Goal: Task Accomplishment & Management: Complete application form

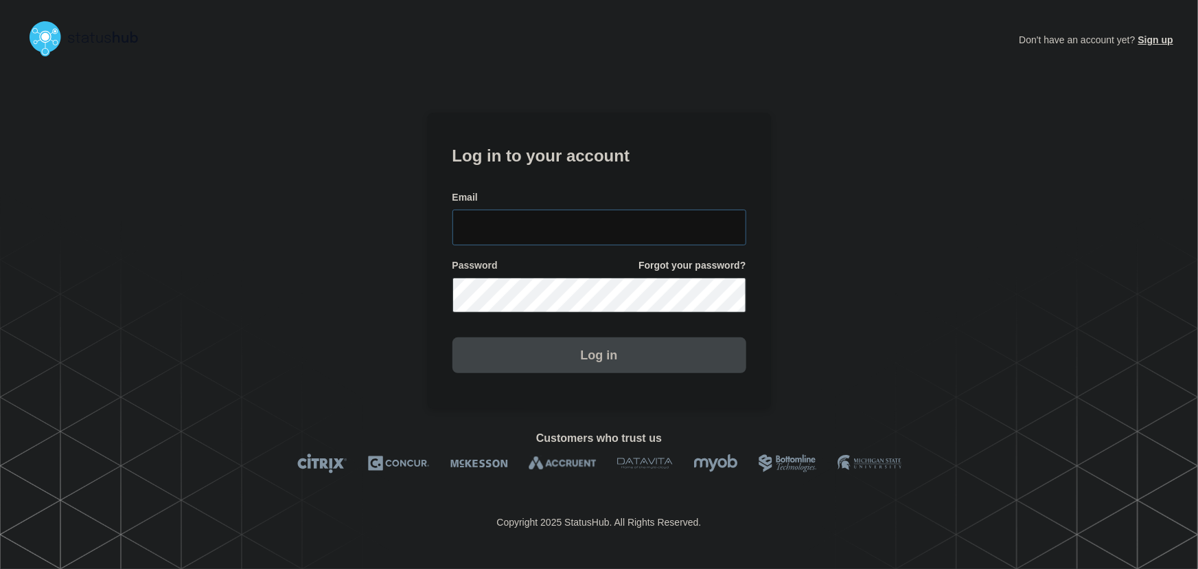
type input "[PERSON_NAME][EMAIL_ADDRESS][PERSON_NAME][DOMAIN_NAME]"
click at [627, 221] on input "[PERSON_NAME][EMAIL_ADDRESS][PERSON_NAME][DOMAIN_NAME]" at bounding box center [600, 227] width 294 height 36
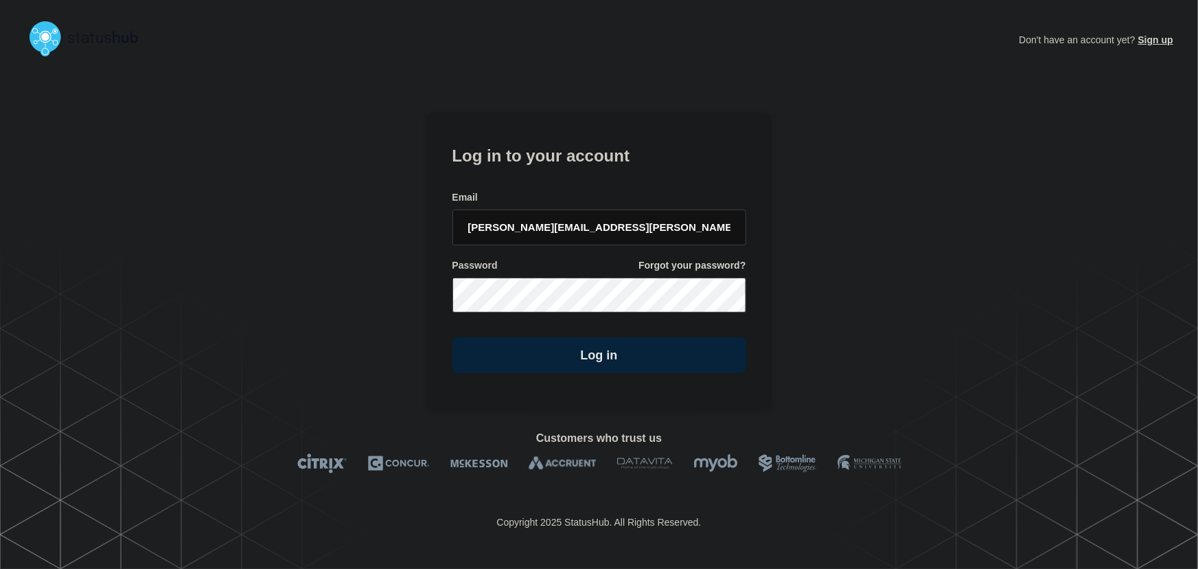
click at [606, 176] on form "Log in to your account Email tyler.wolkey@conexon.us Password Forgot your passw…" at bounding box center [600, 257] width 294 height 232
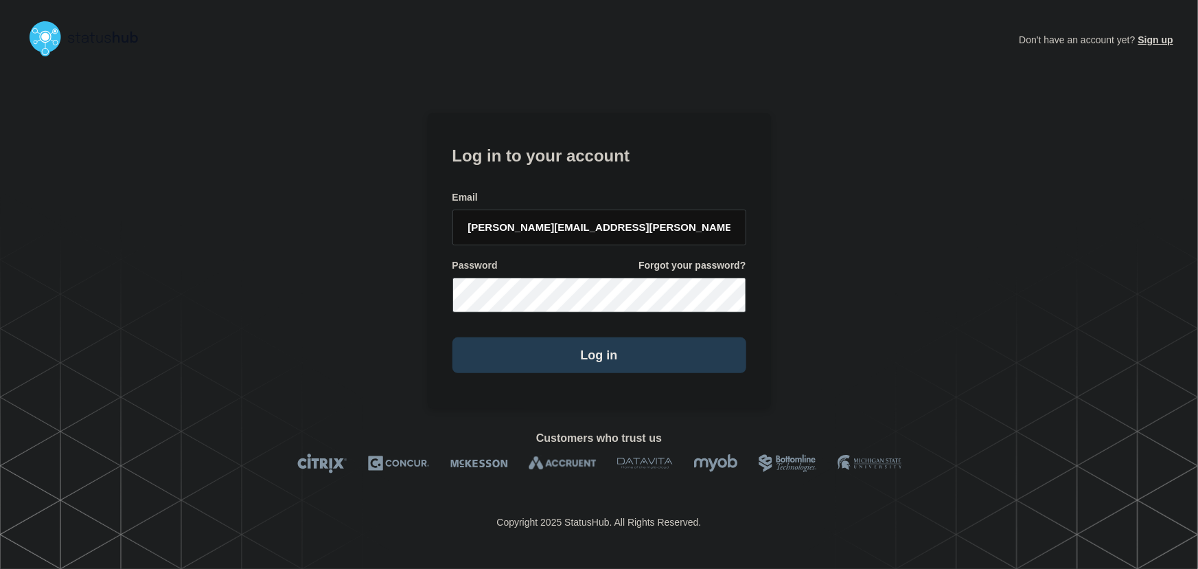
click at [608, 356] on button "Log in" at bounding box center [600, 355] width 294 height 36
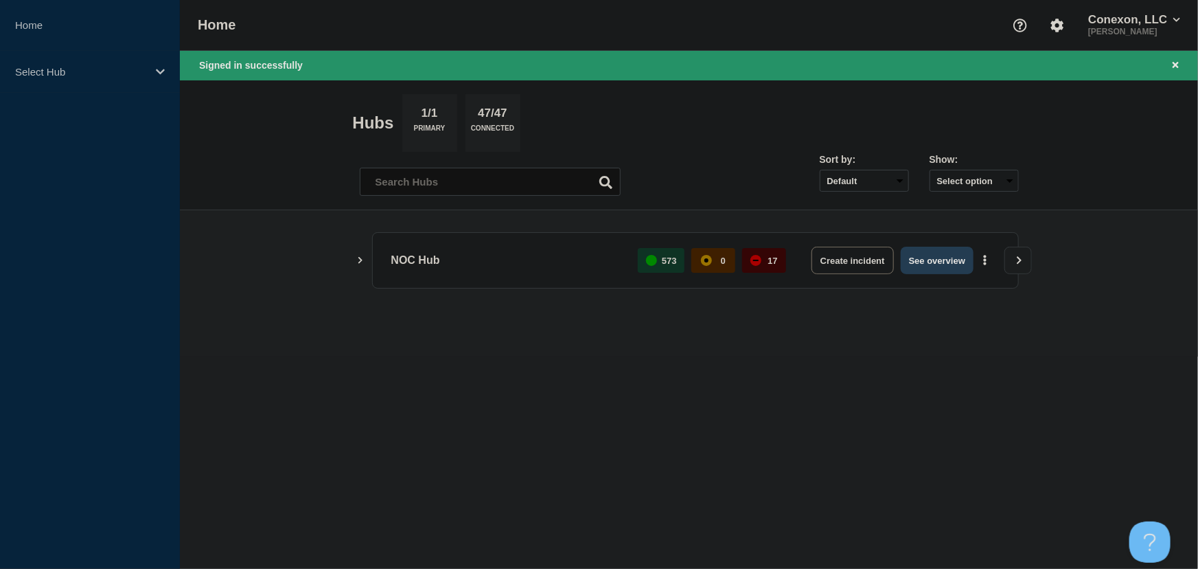
click at [933, 273] on button "See overview" at bounding box center [937, 260] width 73 height 27
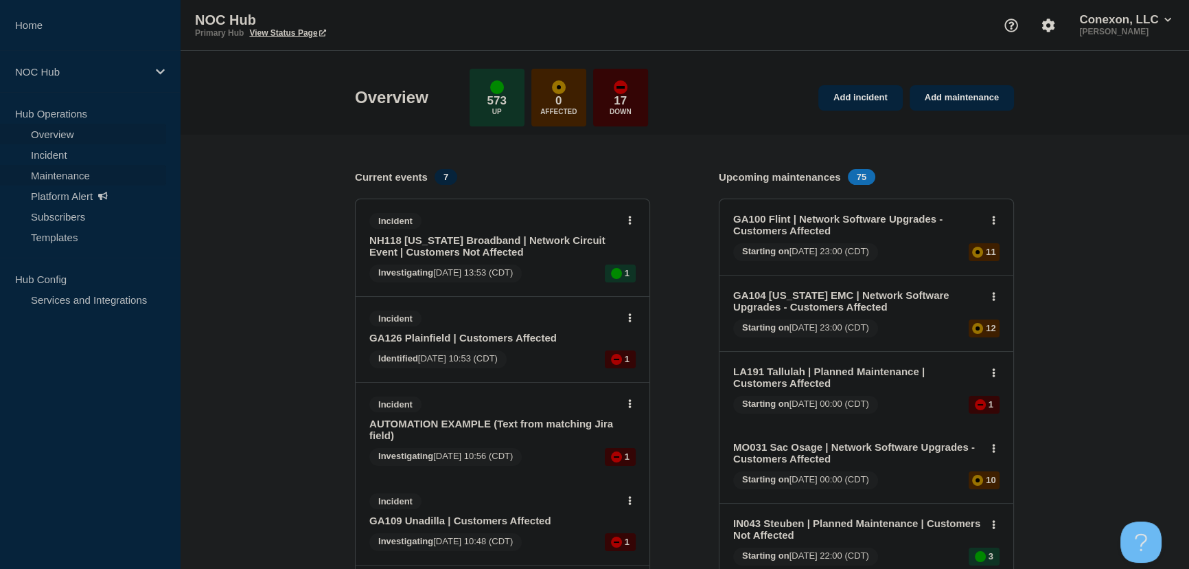
drag, startPoint x: 56, startPoint y: 157, endPoint x: 130, endPoint y: 174, distance: 75.5
click at [56, 157] on link "Incident" at bounding box center [83, 154] width 166 height 21
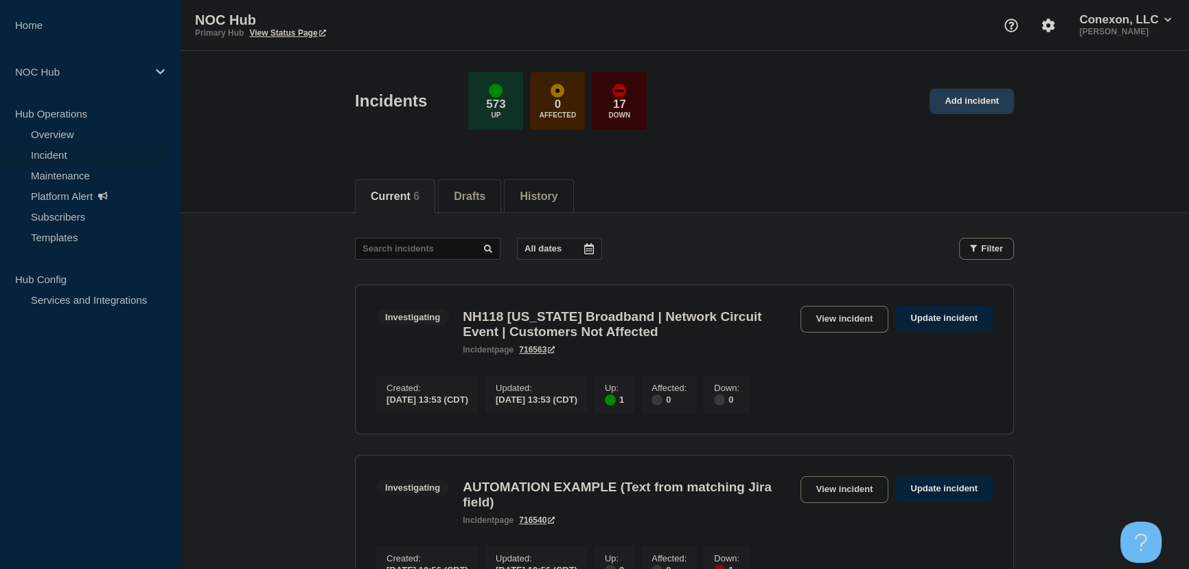
click at [979, 95] on link "Add incident" at bounding box center [972, 101] width 84 height 25
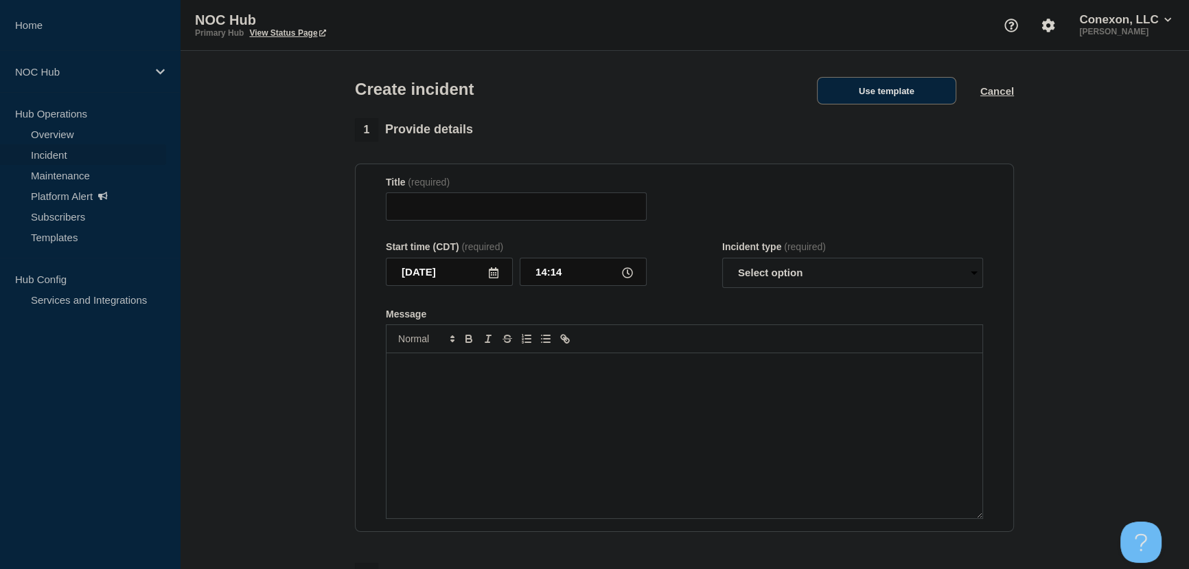
click at [886, 100] on button "Use template" at bounding box center [886, 90] width 139 height 27
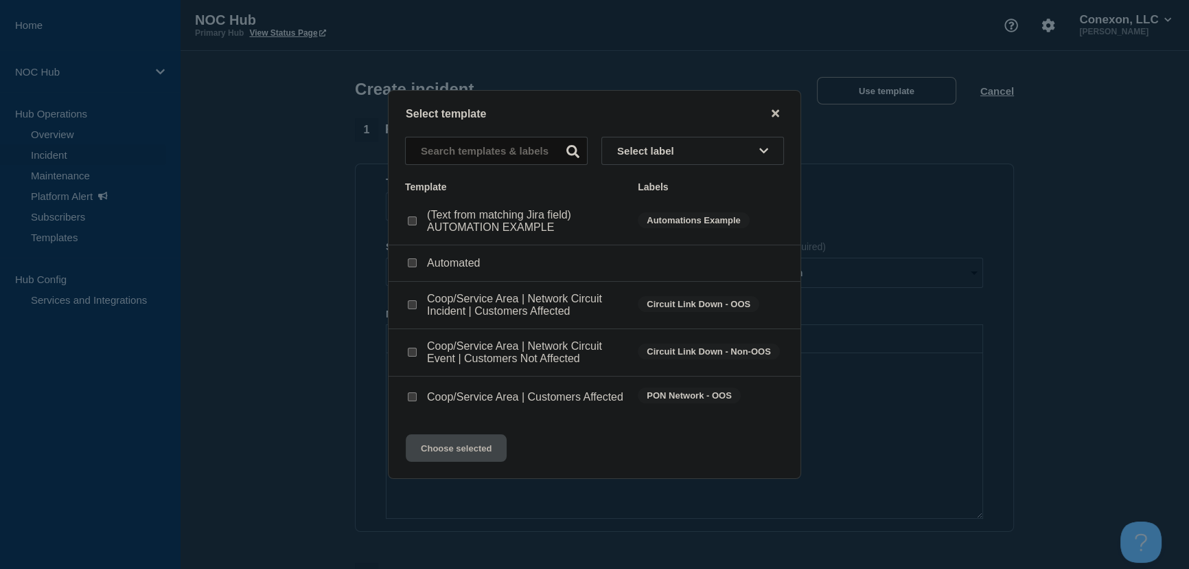
click at [412, 353] on input "Coop/Service Area | Network Circuit Event | Customers Not Affected checkbox" at bounding box center [412, 351] width 9 height 9
checkbox input "true"
click at [464, 460] on button "Choose selected" at bounding box center [456, 447] width 101 height 27
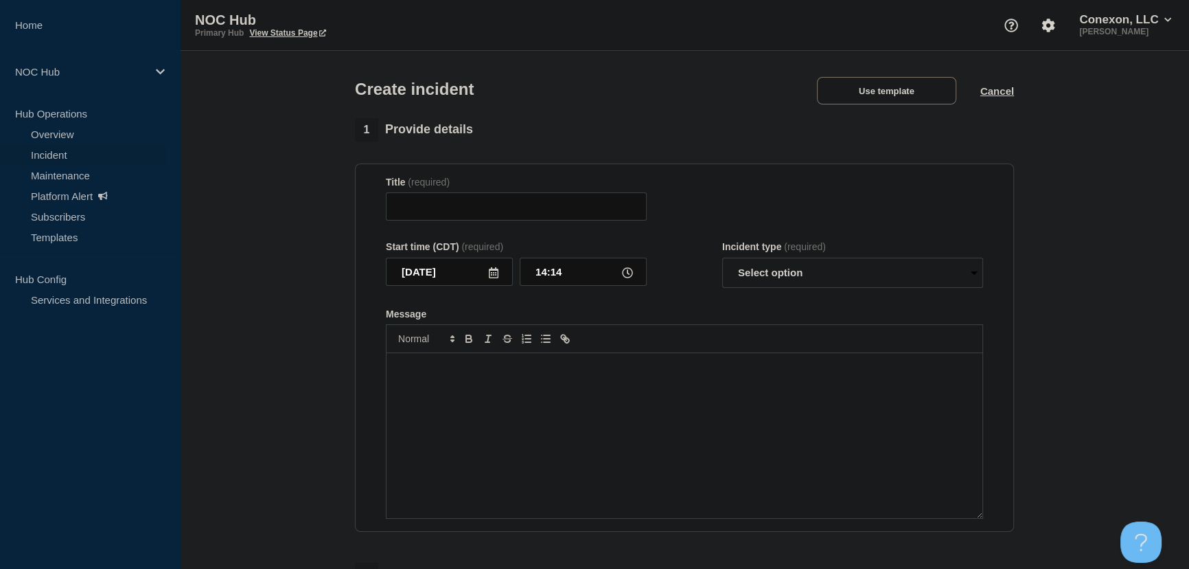
type input "Coop/Service Area | Network Circuit Event | Customers Not Affected"
select select "investigating"
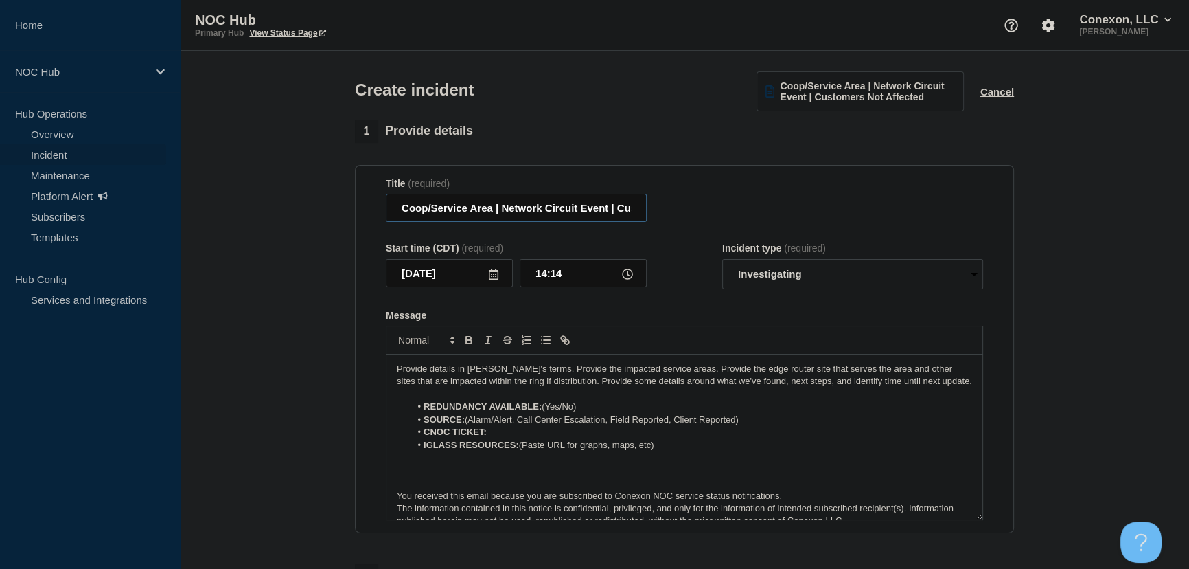
drag, startPoint x: 608, startPoint y: 208, endPoint x: 503, endPoint y: 213, distance: 104.5
click at [503, 213] on input "Coop/Service Area | Network Circuit Event | Customers Not Affected" at bounding box center [516, 208] width 261 height 28
drag, startPoint x: 491, startPoint y: 212, endPoint x: 391, endPoint y: 212, distance: 99.6
click at [391, 212] on input "Coop/Service Area | OSS/BSS | Customers Not Affected" at bounding box center [516, 208] width 261 height 28
type input "SMX | OSS/BSS | Customers Not Affected"
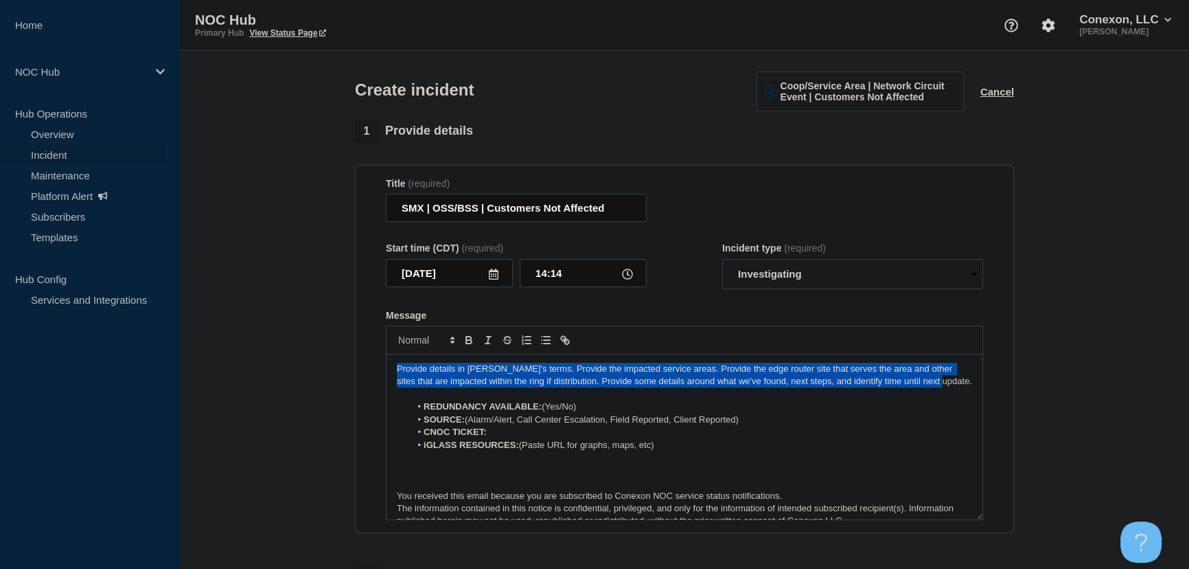
drag, startPoint x: 928, startPoint y: 383, endPoint x: 333, endPoint y: 341, distance: 596.8
click at [333, 341] on section "1 Provide details Title (required) SMX | OSS/BSS | Customers Not Affected Start…" at bounding box center [684, 512] width 1009 height 786
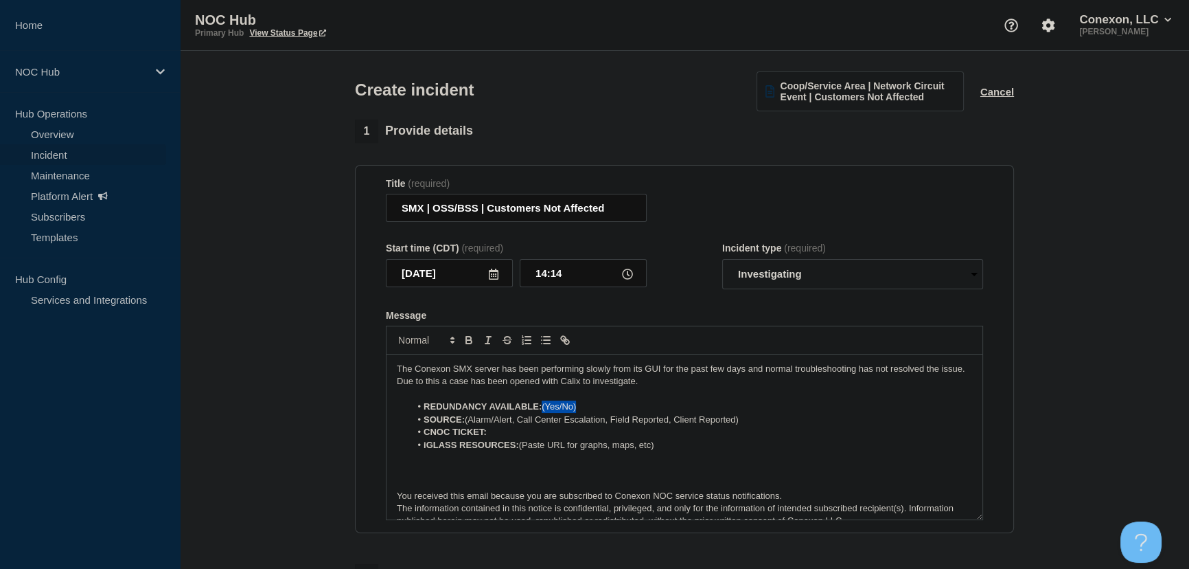
drag, startPoint x: 544, startPoint y: 410, endPoint x: 603, endPoint y: 407, distance: 59.1
click at [603, 407] on li "REDUNDANCY AVAILABLE: (Yes/No)" at bounding box center [692, 406] width 562 height 12
drag, startPoint x: 717, startPoint y: 423, endPoint x: 468, endPoint y: 427, distance: 249.3
click at [468, 426] on li "SOURCE: (Alarm/Alert, Call Center Escalation, Field Reported, Client Reported)" at bounding box center [692, 419] width 562 height 12
click at [540, 435] on li "CNOC TICKET:" at bounding box center [692, 432] width 562 height 12
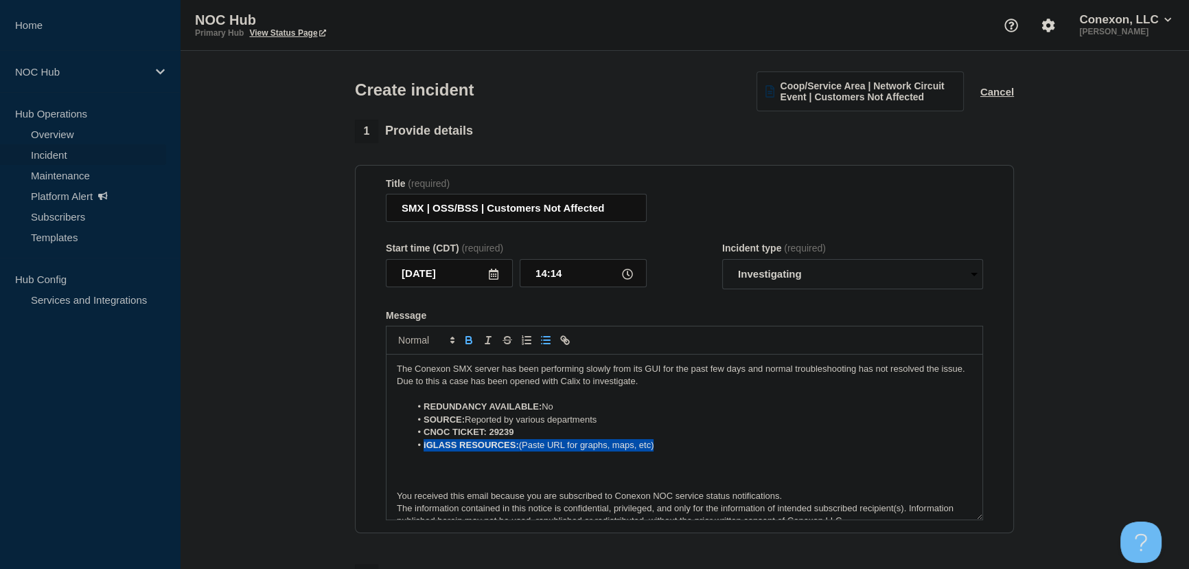
drag, startPoint x: 671, startPoint y: 453, endPoint x: 391, endPoint y: 443, distance: 280.4
click at [391, 443] on div "The Conexon SMX server has been performing slowly from its GUI for the past few…" at bounding box center [685, 436] width 596 height 165
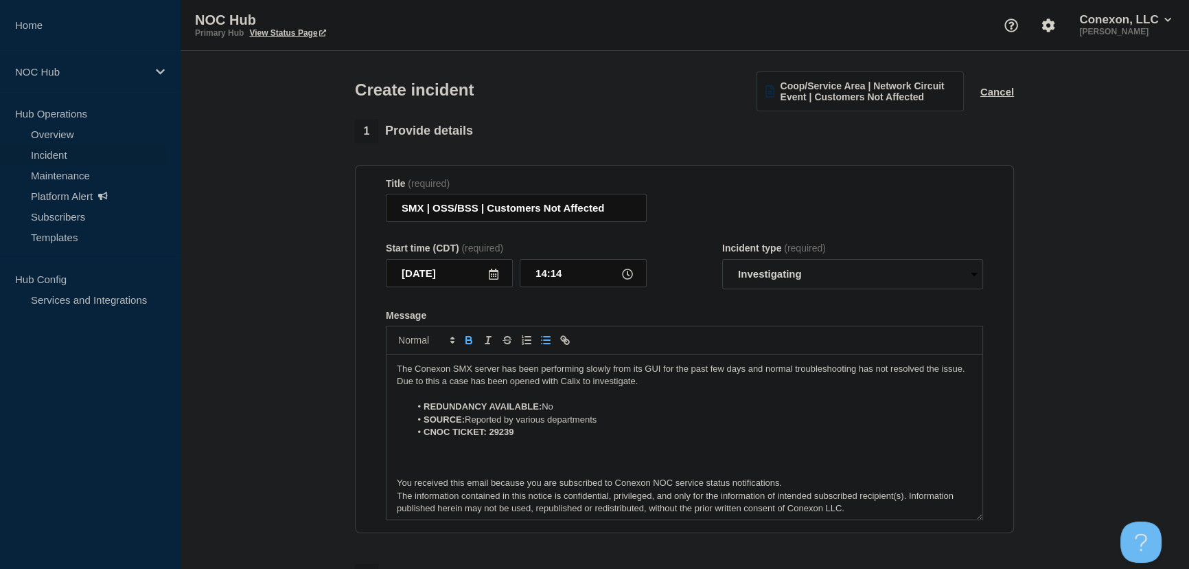
click at [439, 461] on p "Message" at bounding box center [684, 457] width 575 height 12
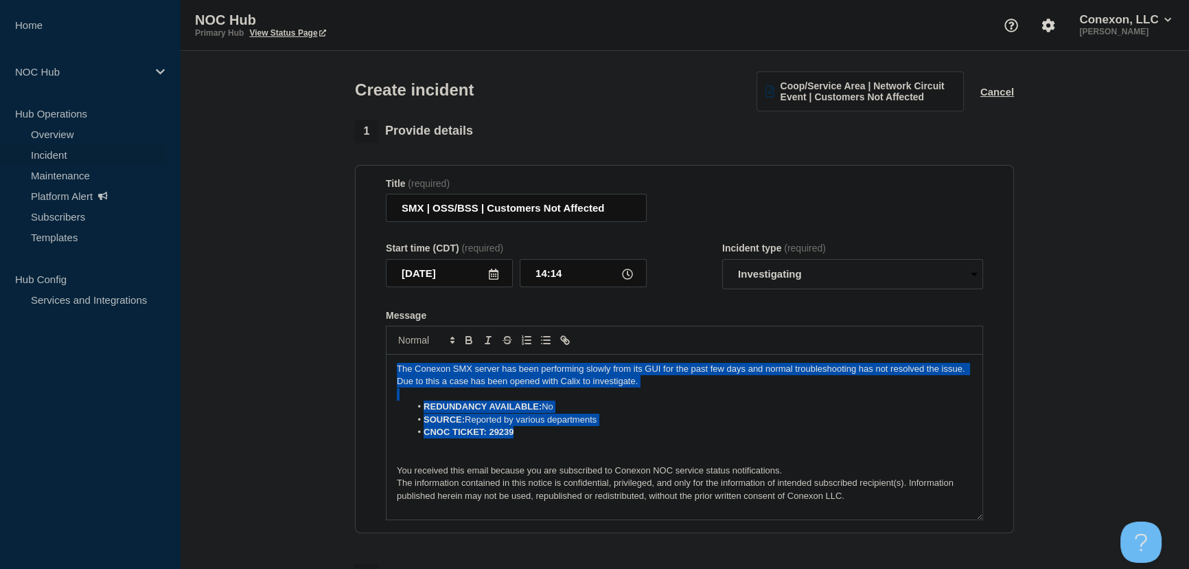
drag, startPoint x: 526, startPoint y: 438, endPoint x: 311, endPoint y: 345, distance: 234.3
click at [311, 345] on section "1 Provide details Title (required) SMX | OSS/BSS | Customers Not Affected Start…" at bounding box center [684, 512] width 1009 height 786
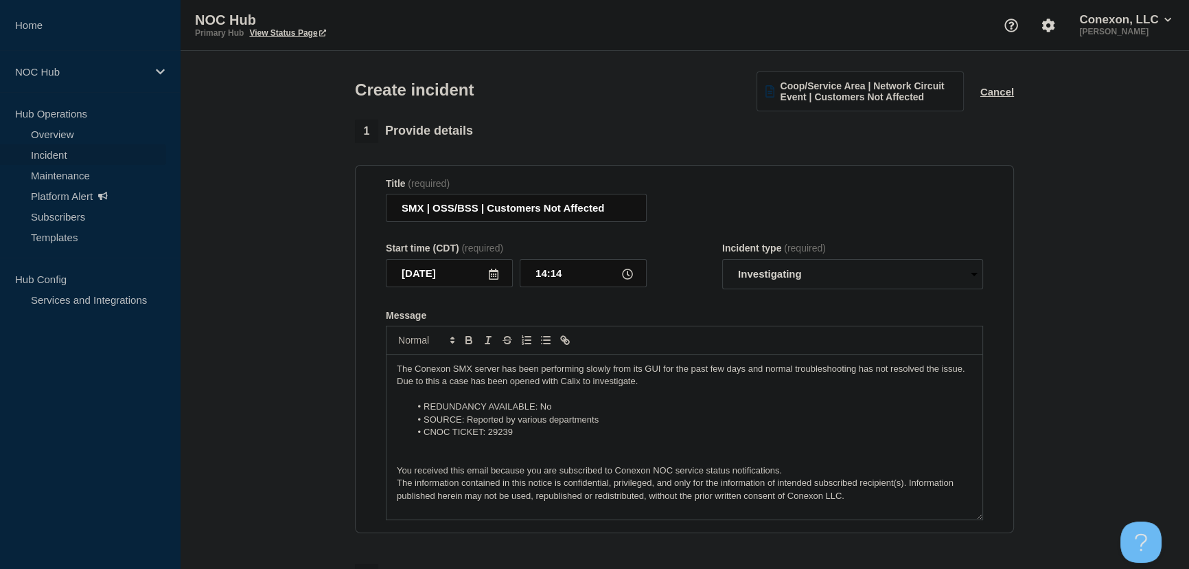
click at [463, 418] on li "SOURCE: Reported by various departments" at bounding box center [692, 419] width 562 height 12
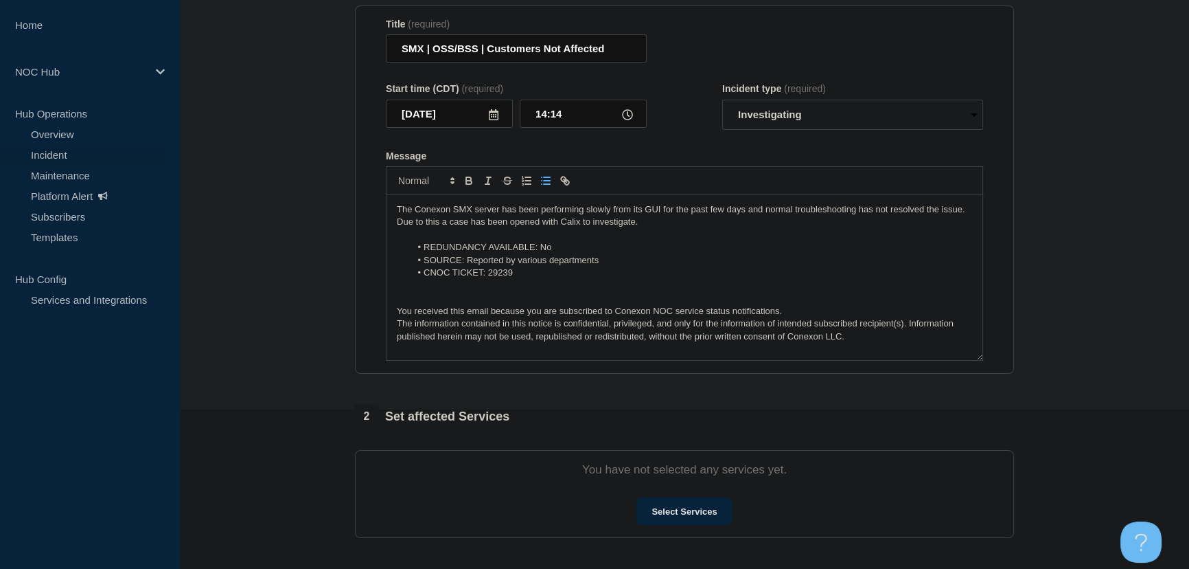
scroll to position [374, 0]
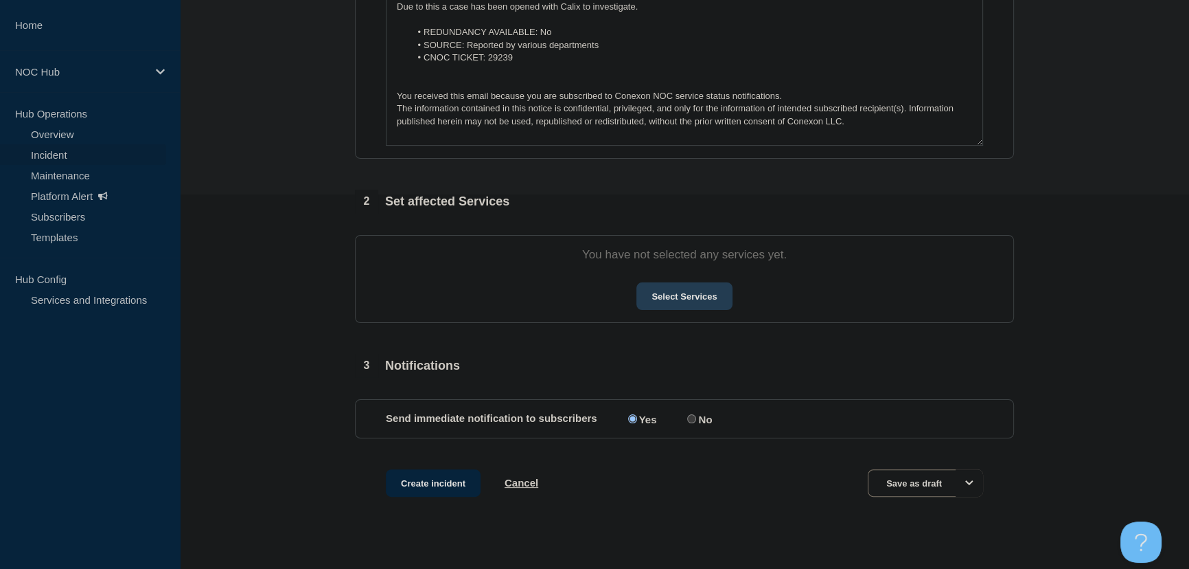
click at [656, 304] on button "Select Services" at bounding box center [684, 295] width 95 height 27
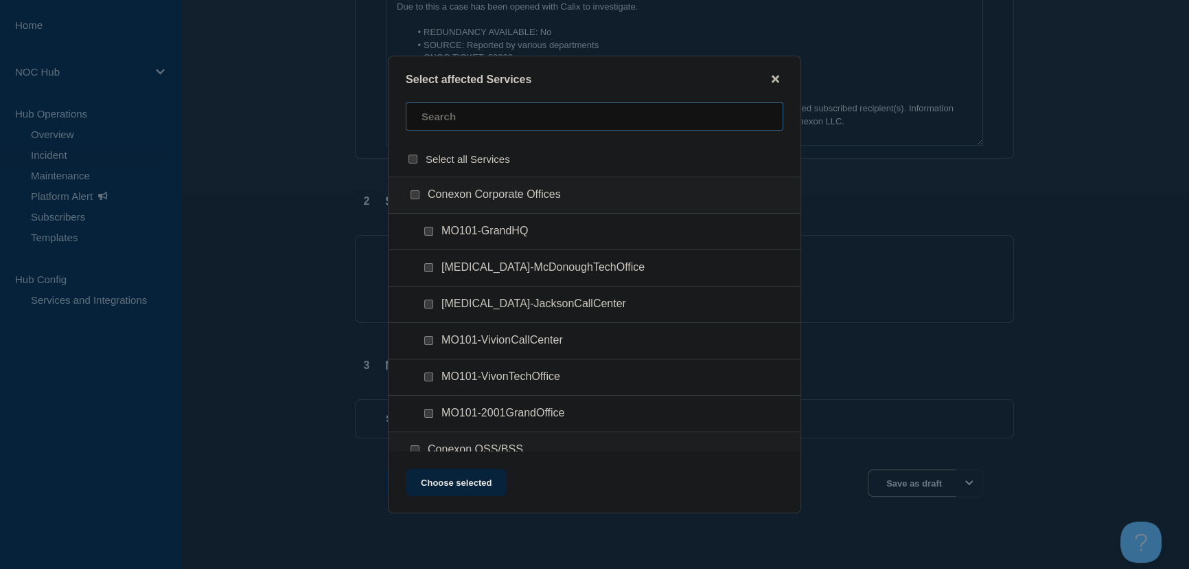
click at [464, 128] on input "text" at bounding box center [595, 116] width 378 height 28
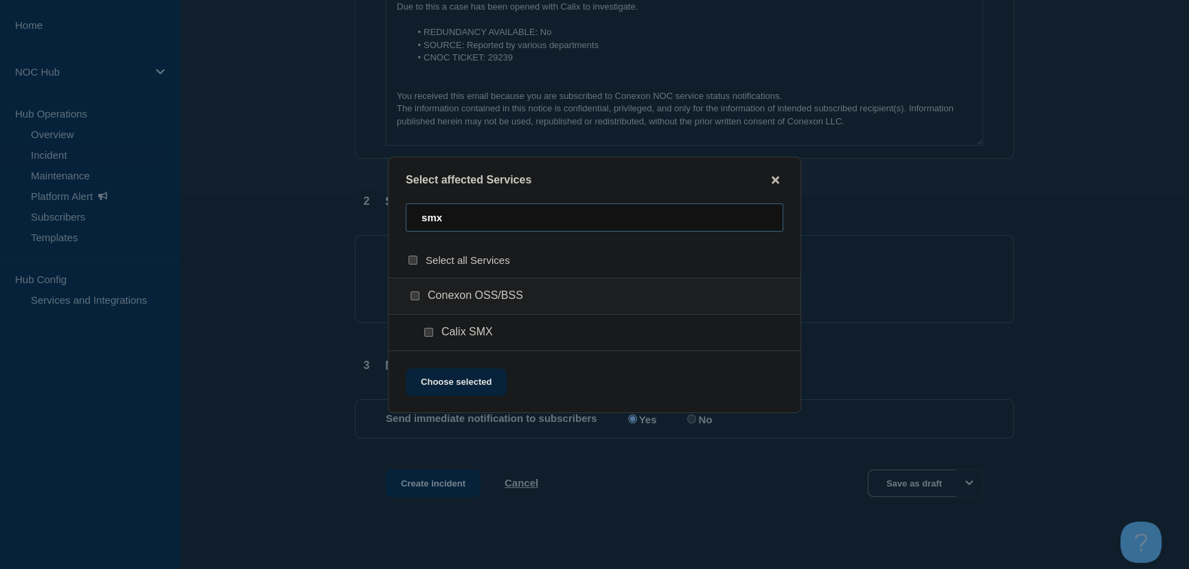
type input "smx"
click at [431, 332] on input "Calix SMX checkbox" at bounding box center [428, 332] width 9 height 9
checkbox input "true"
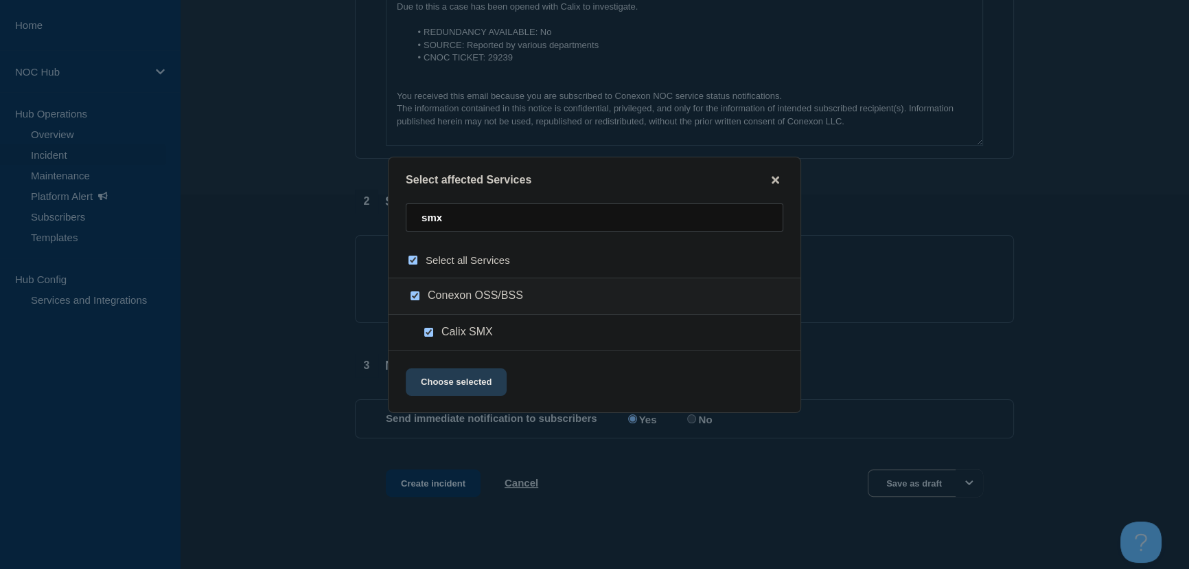
click at [467, 383] on button "Choose selected" at bounding box center [456, 381] width 101 height 27
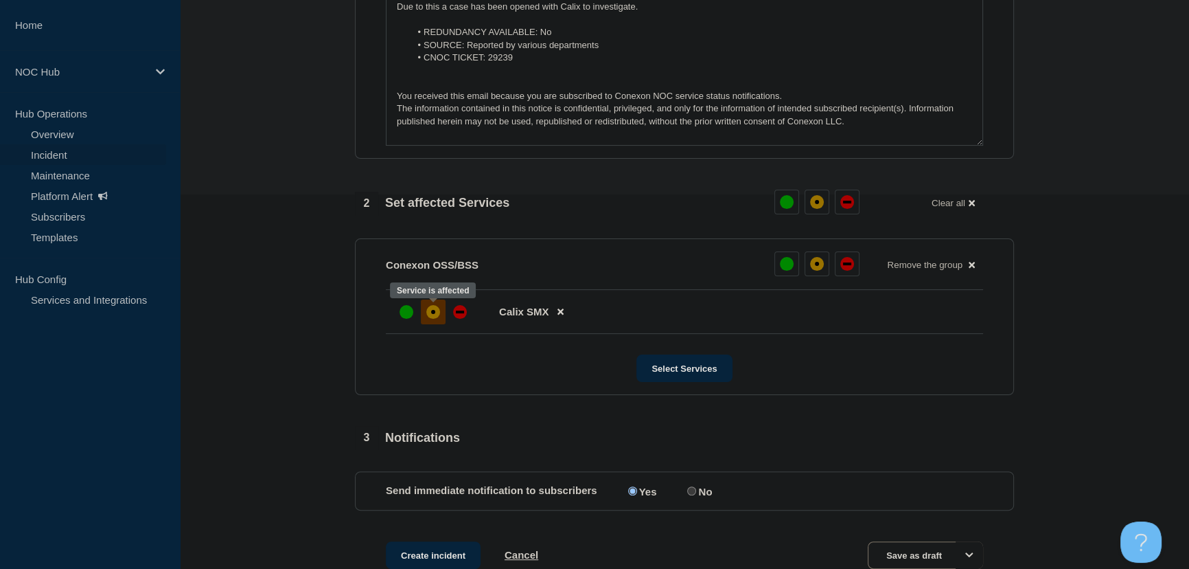
click at [433, 314] on div "affected" at bounding box center [433, 312] width 4 height 4
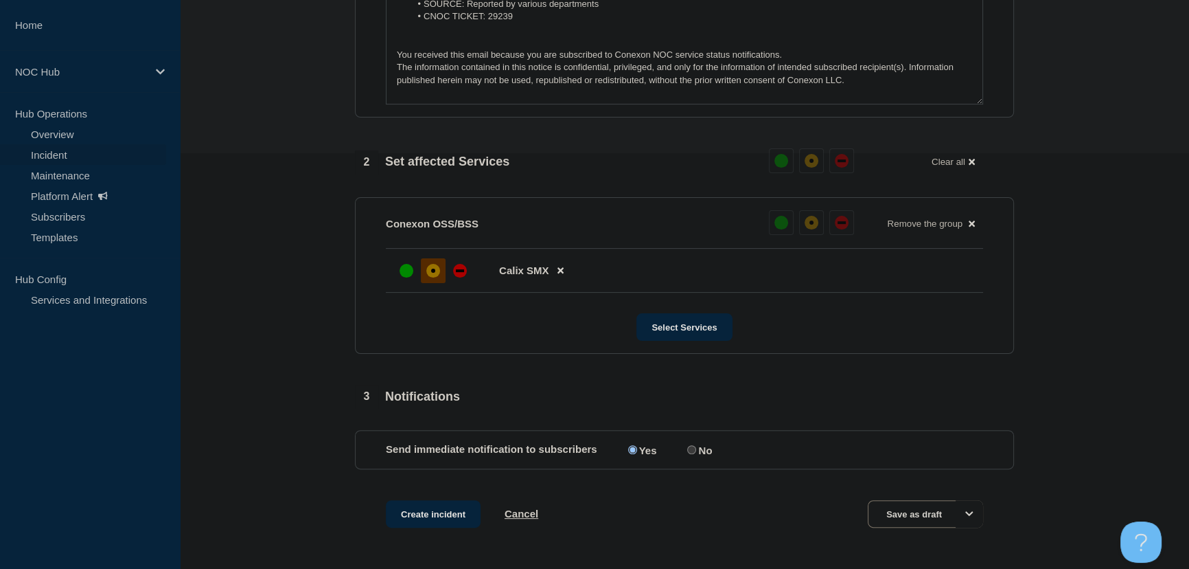
scroll to position [466, 0]
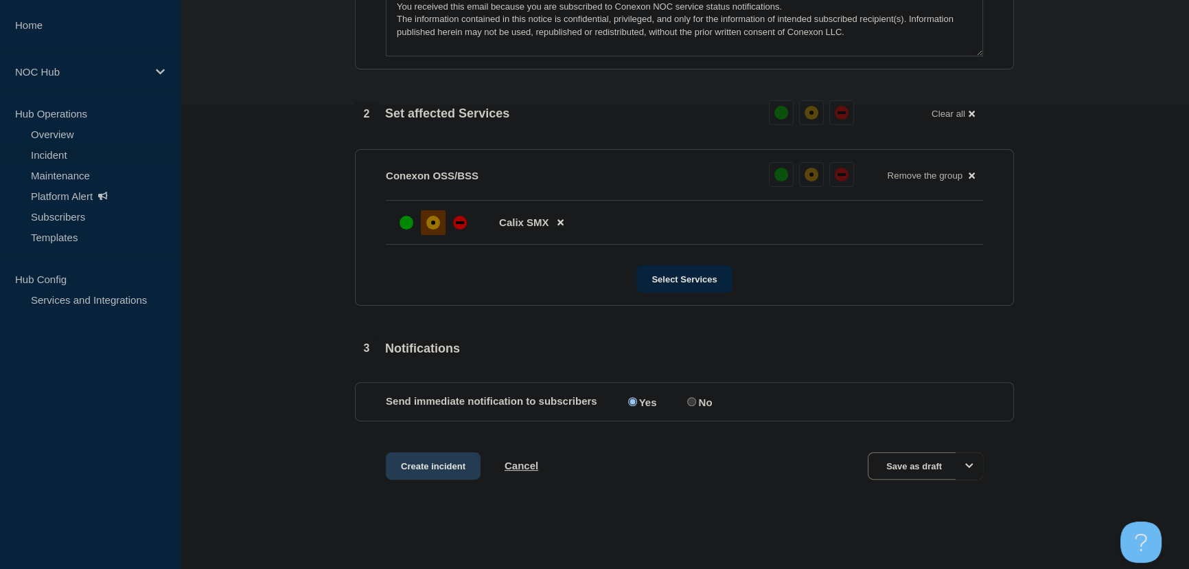
click at [408, 459] on button "Create incident" at bounding box center [433, 465] width 95 height 27
